Goal: Find specific page/section: Find specific page/section

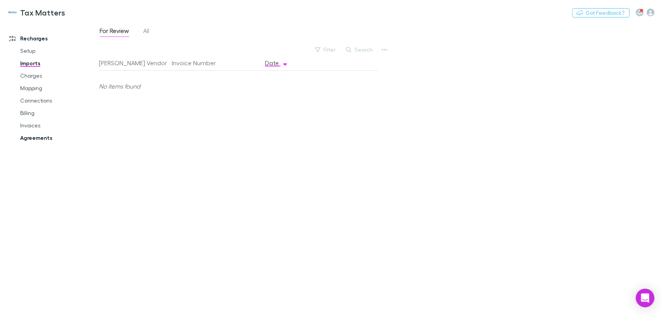
click at [34, 139] on link "Agreements" at bounding box center [58, 138] width 92 height 12
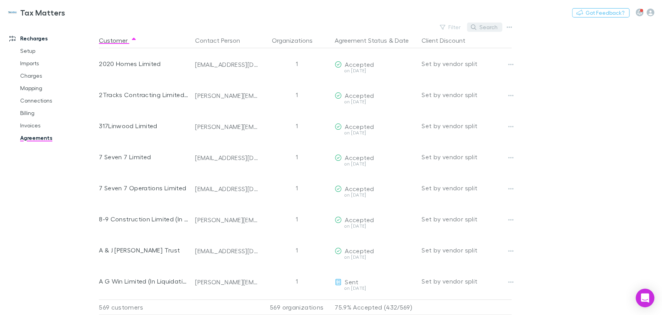
click at [488, 26] on button "Search" at bounding box center [484, 26] width 35 height 9
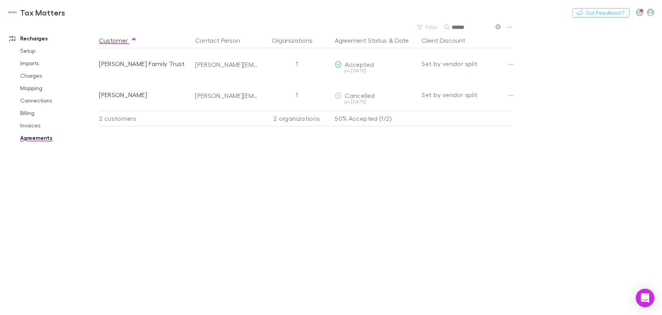
type input "******"
